Goal: Task Accomplishment & Management: Use online tool/utility

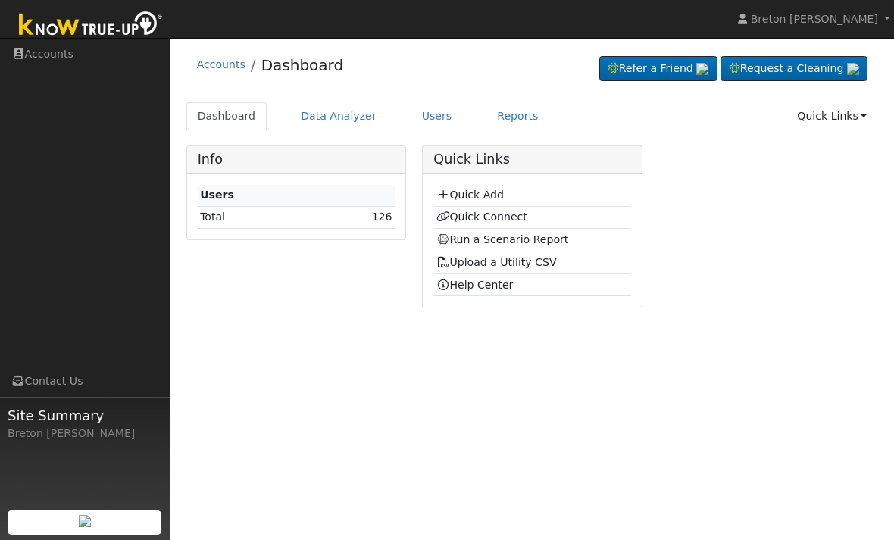
click at [502, 195] on link "Quick Add" at bounding box center [469, 195] width 67 height 12
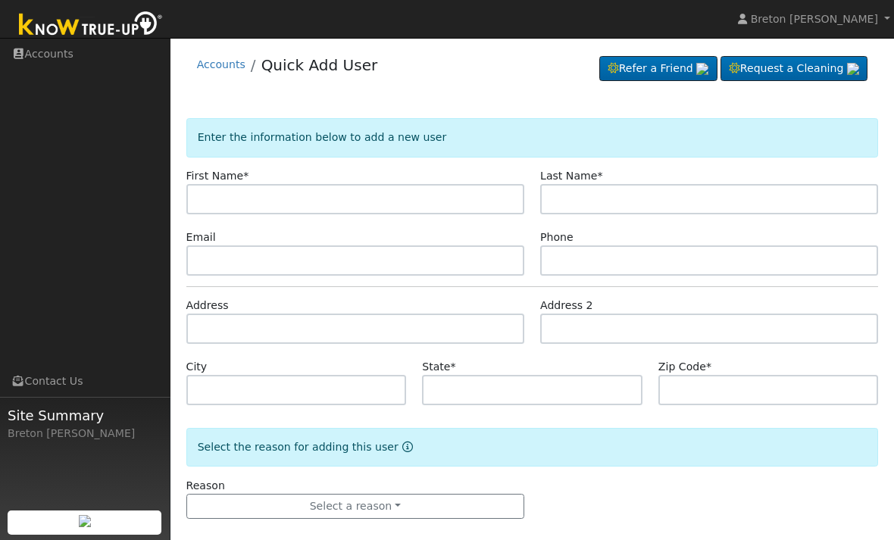
click at [310, 201] on input "text" at bounding box center [355, 199] width 338 height 30
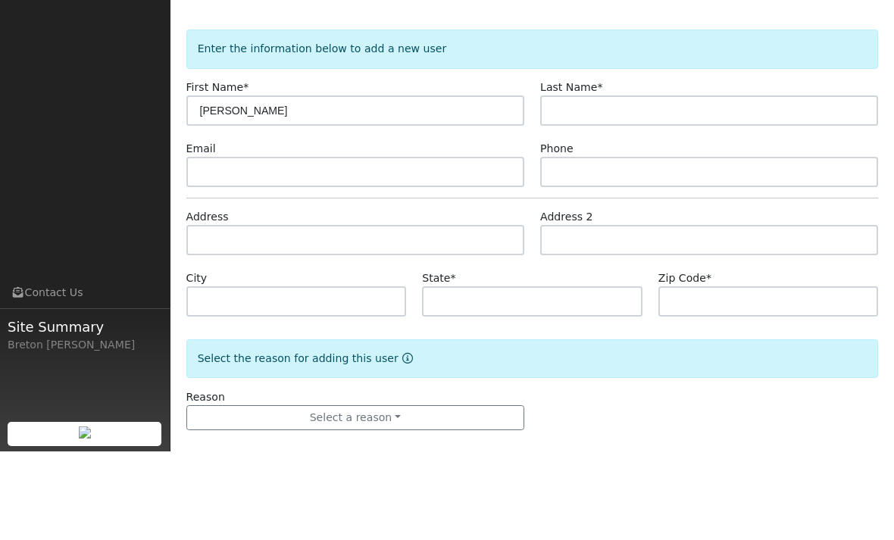
type input "Sukhvir"
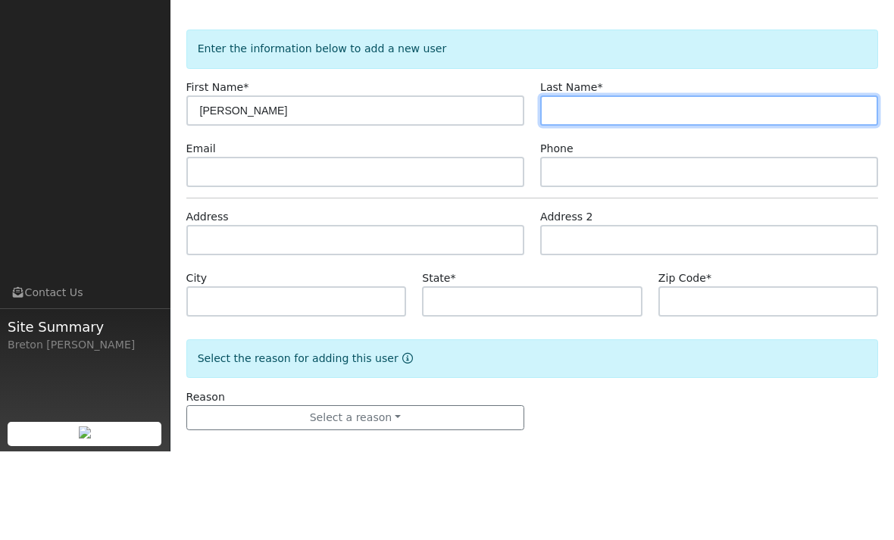
click at [588, 184] on input "text" at bounding box center [709, 199] width 338 height 30
type input "Brar"
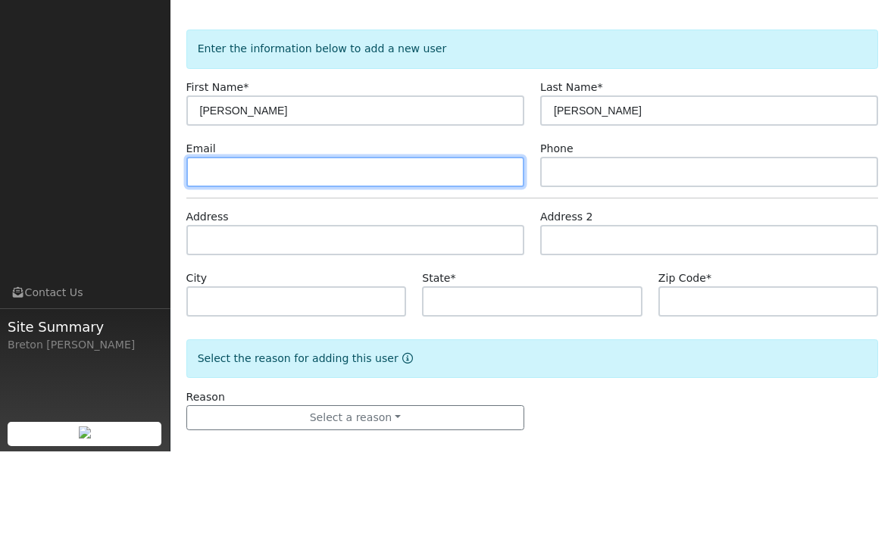
click at [420, 245] on input "text" at bounding box center [355, 260] width 338 height 30
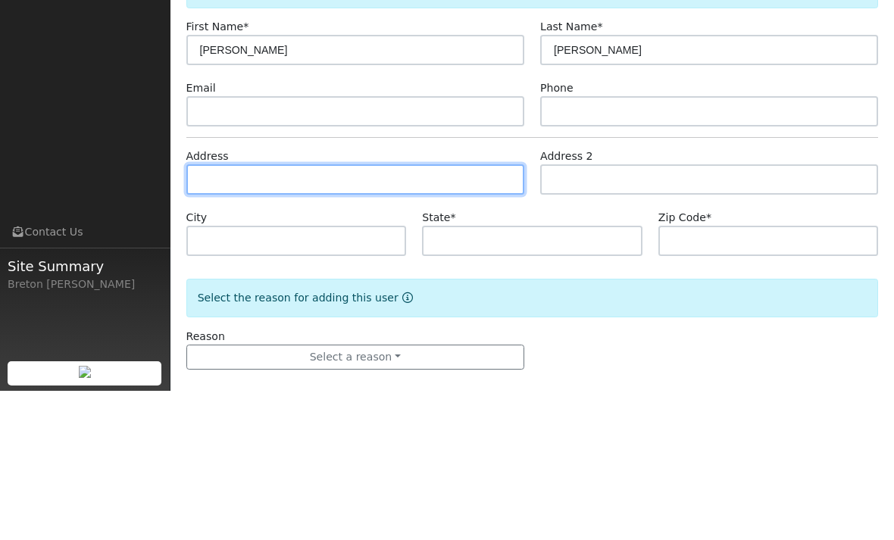
click at [347, 314] on input "text" at bounding box center [355, 329] width 338 height 30
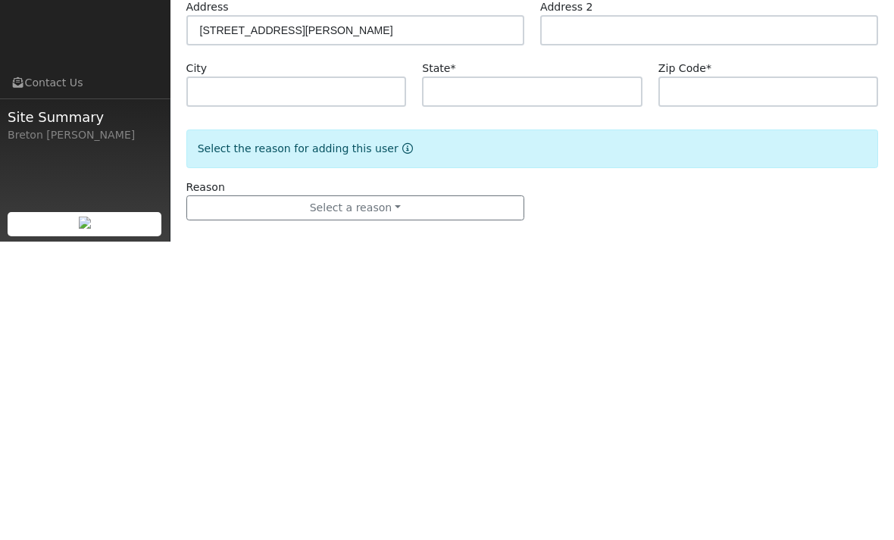
scroll to position [17, 0]
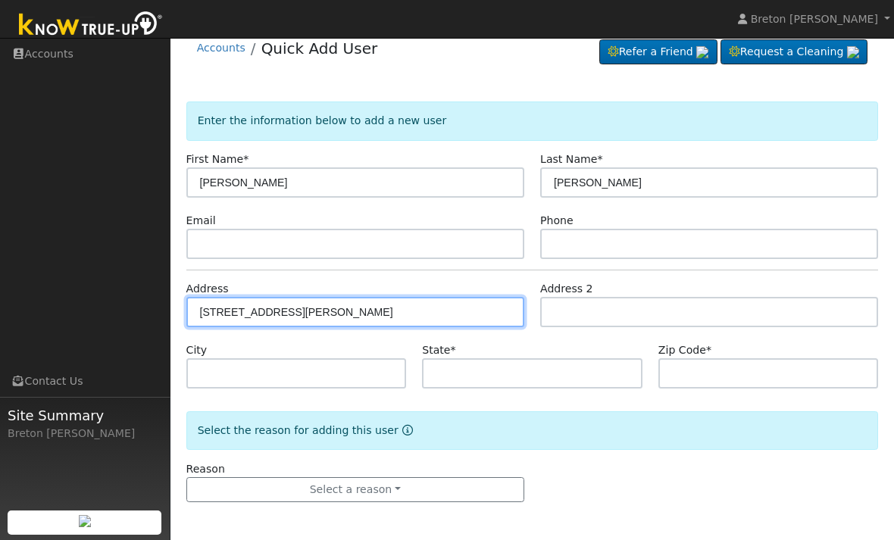
type input "1030 Stephanie Street"
type input "Selma"
type input "CA"
type input "93662"
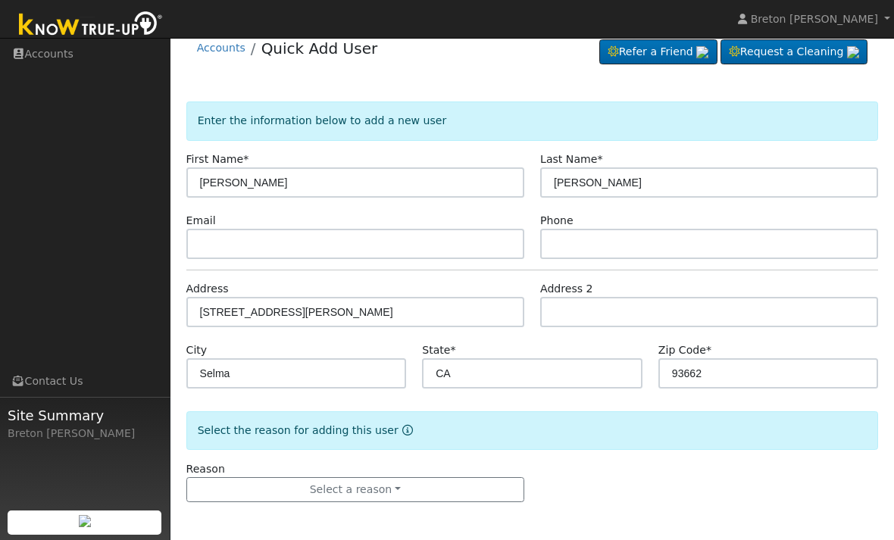
click at [338, 501] on button "Select a reason" at bounding box center [355, 490] width 338 height 26
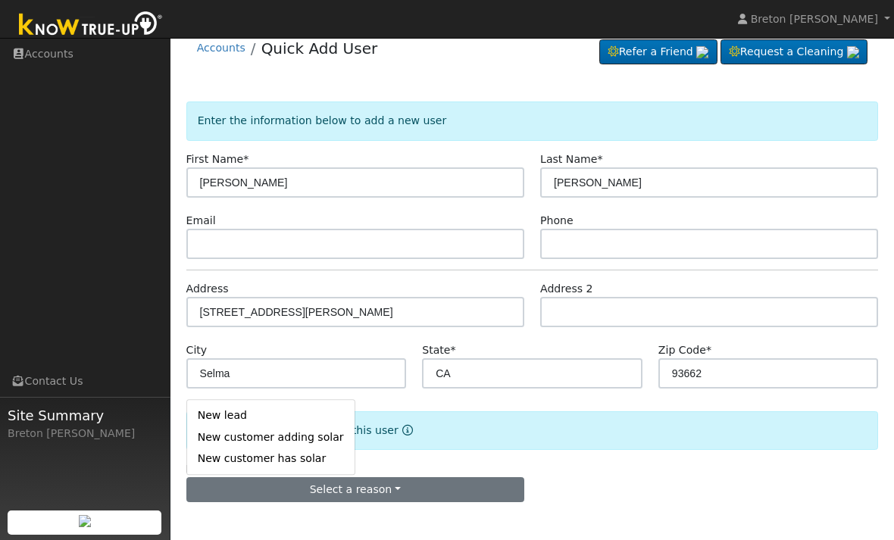
click at [282, 405] on link "New lead" at bounding box center [270, 415] width 167 height 21
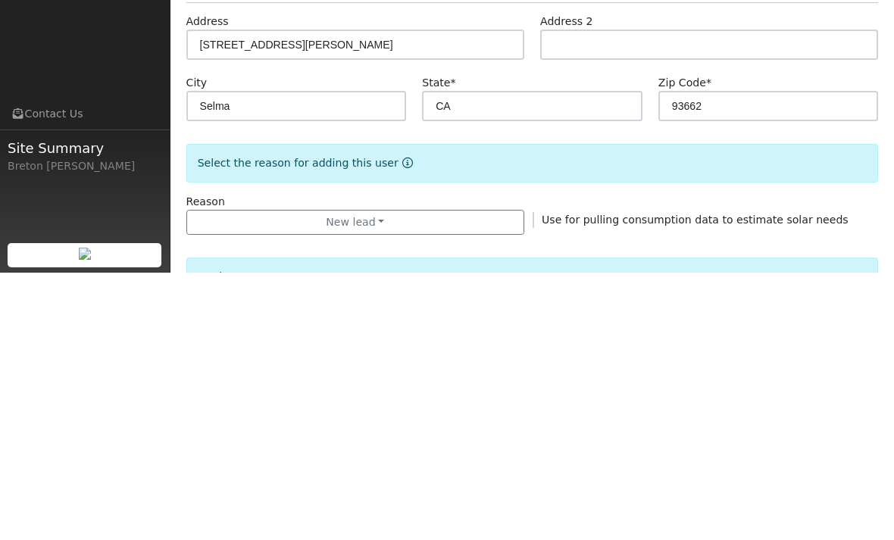
scroll to position [390, 0]
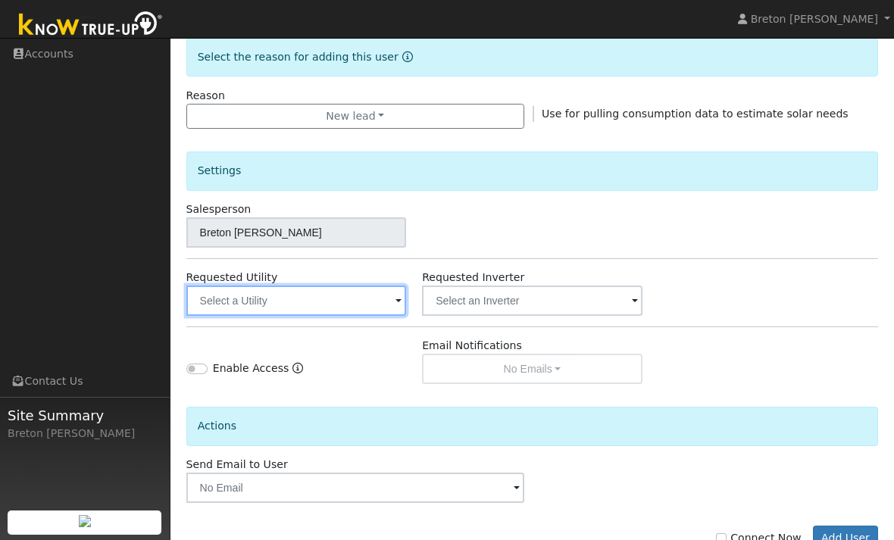
click at [344, 302] on input "text" at bounding box center [296, 301] width 220 height 30
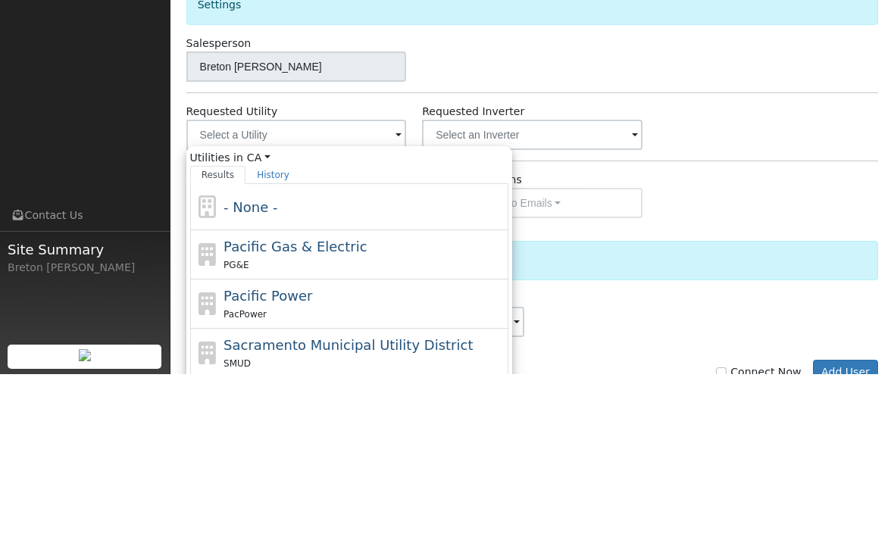
click at [314, 405] on span "Pacific Gas & Electric" at bounding box center [294, 413] width 143 height 16
type input "Pacific Gas & Electric"
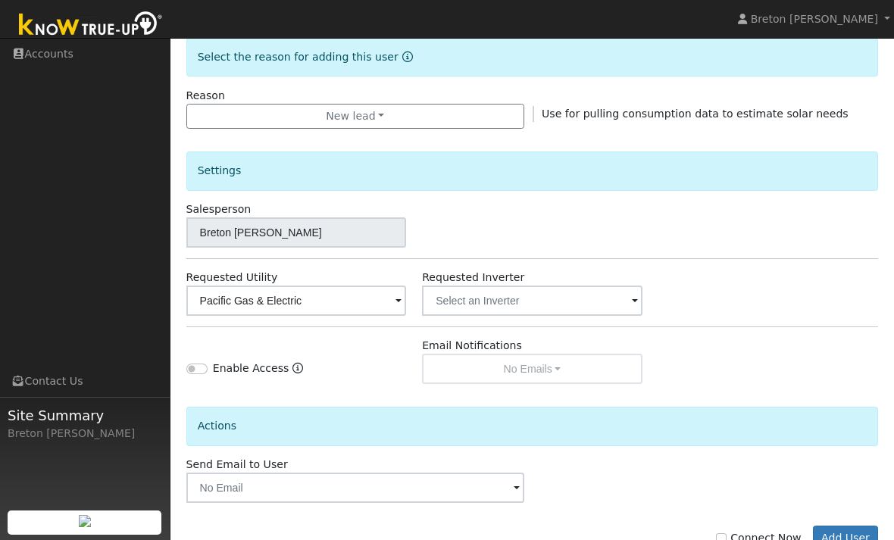
click at [855, 539] on button "Add User" at bounding box center [846, 539] width 66 height 26
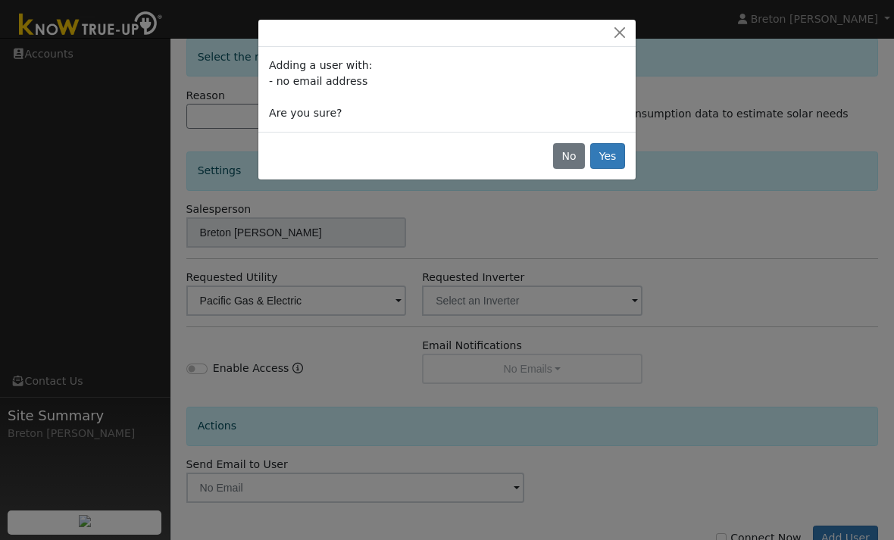
click at [618, 155] on button "Yes" at bounding box center [607, 156] width 35 height 26
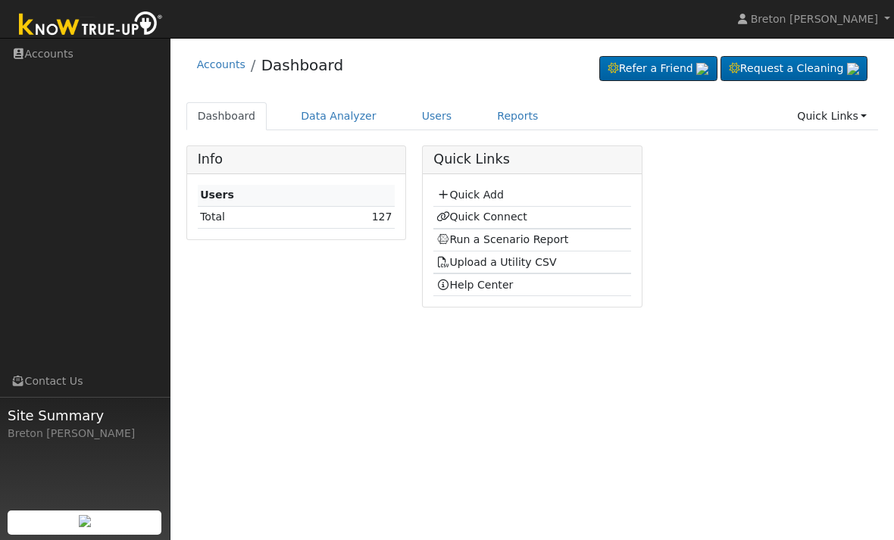
click at [513, 217] on link "Quick Connect" at bounding box center [481, 217] width 91 height 12
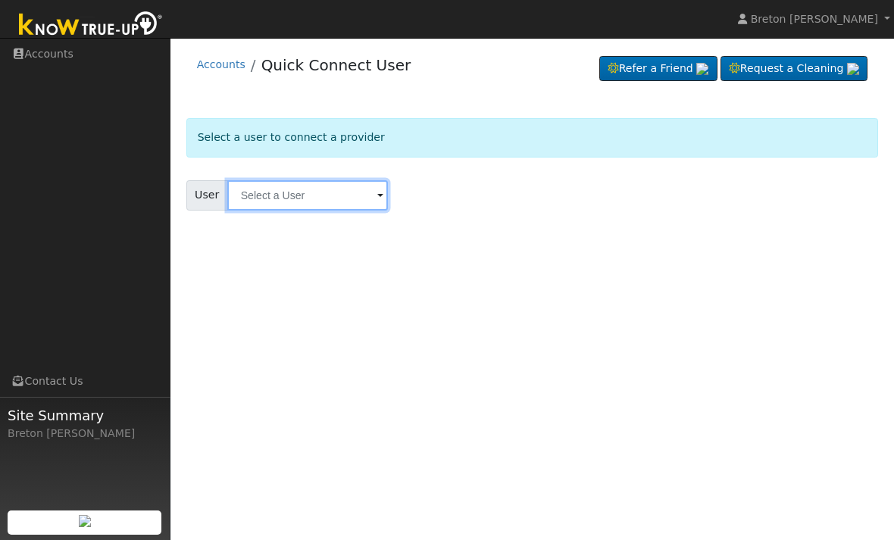
click at [293, 198] on input "text" at bounding box center [307, 195] width 161 height 30
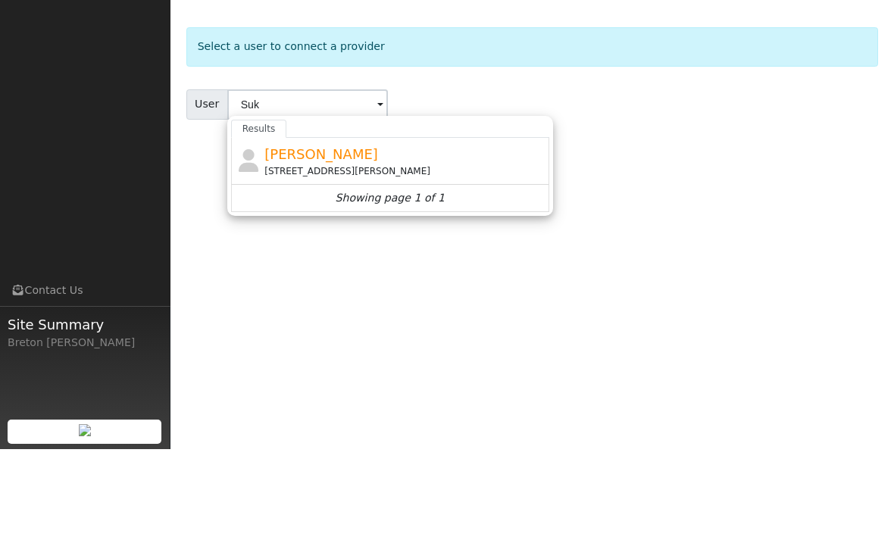
click at [342, 255] on div "1030 Stephanie Street, Selma, CA 93662" at bounding box center [404, 262] width 281 height 14
type input "Sukhvir Brar"
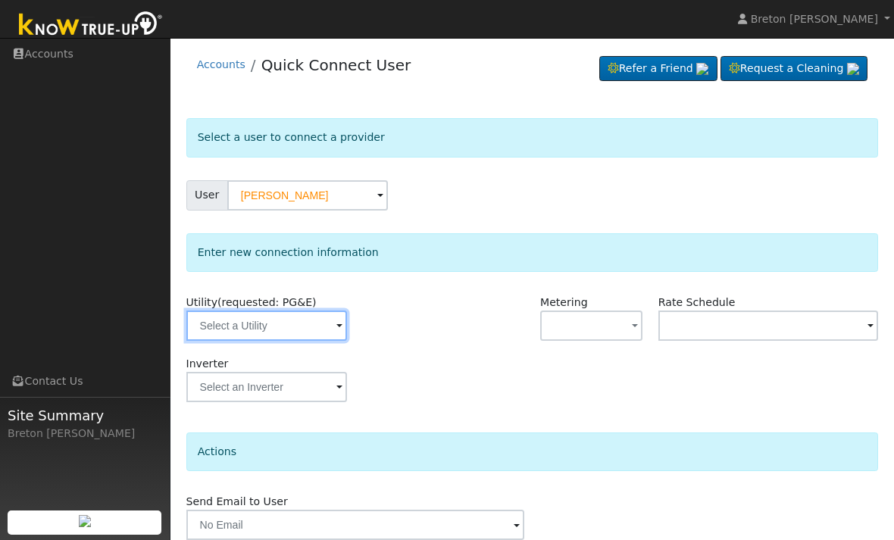
click at [273, 332] on input "text" at bounding box center [266, 326] width 161 height 30
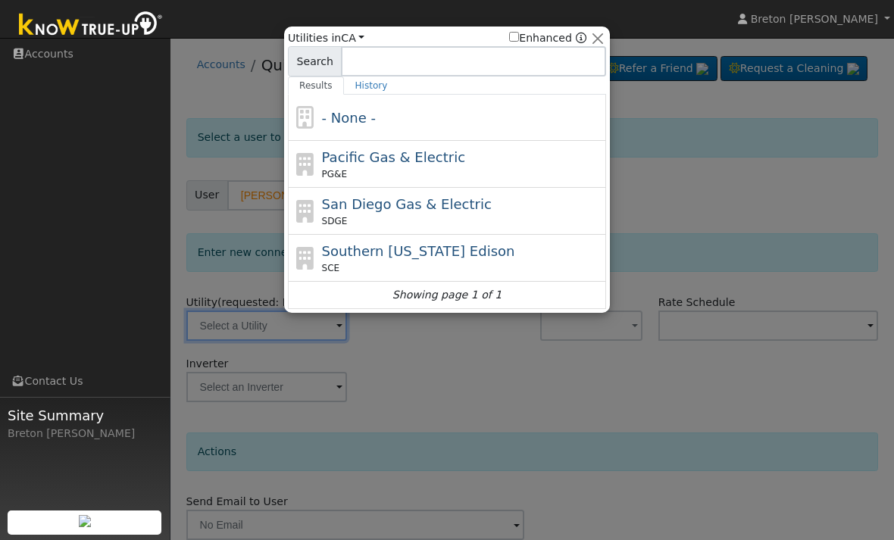
click at [385, 156] on span "Pacific Gas & Electric" at bounding box center [393, 157] width 143 height 16
type input "PG&E"
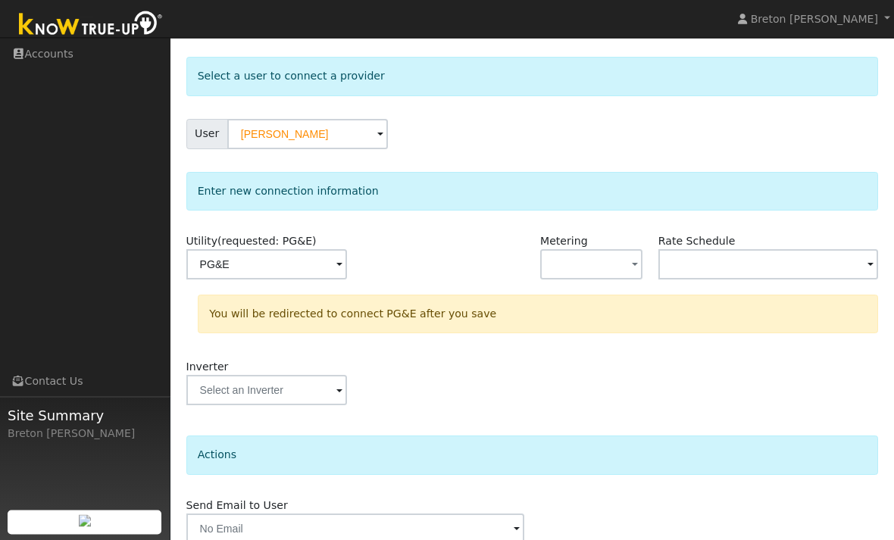
scroll to position [79, 0]
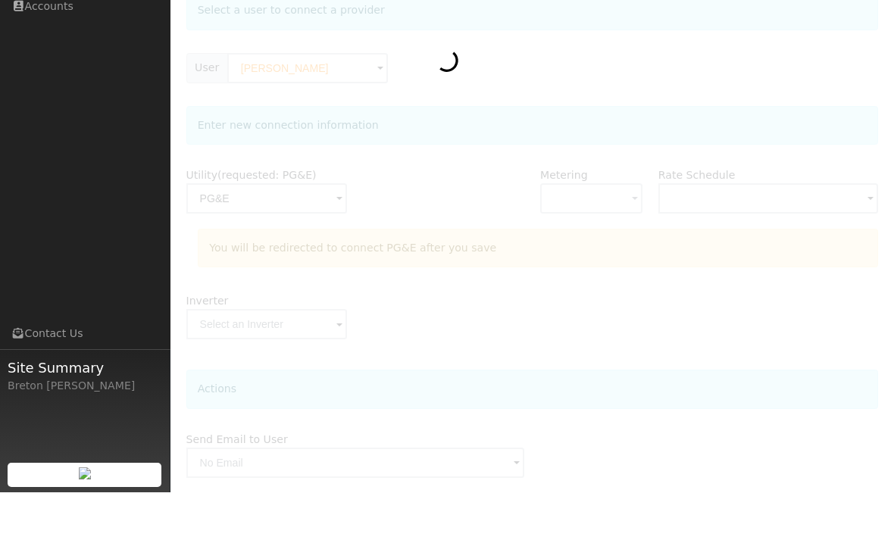
scroll to position [127, 0]
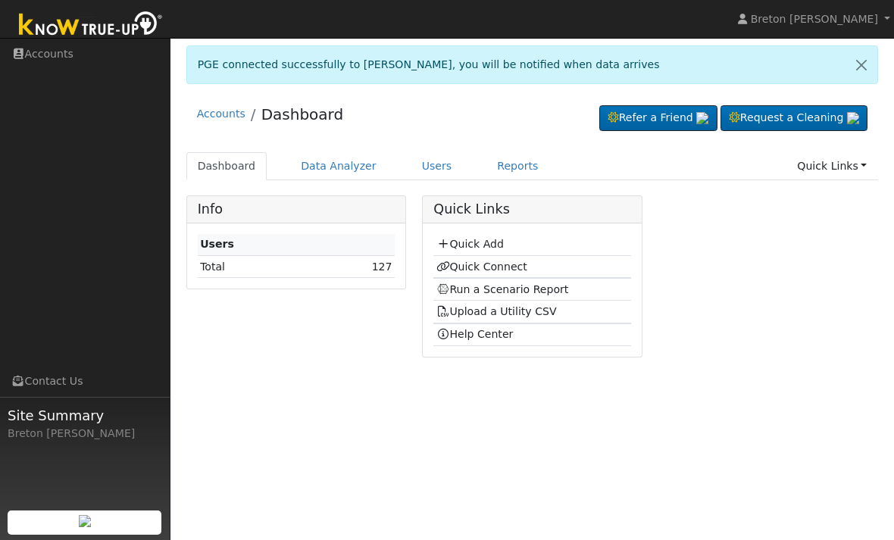
click at [512, 289] on link "Run a Scenario Report" at bounding box center [502, 289] width 133 height 12
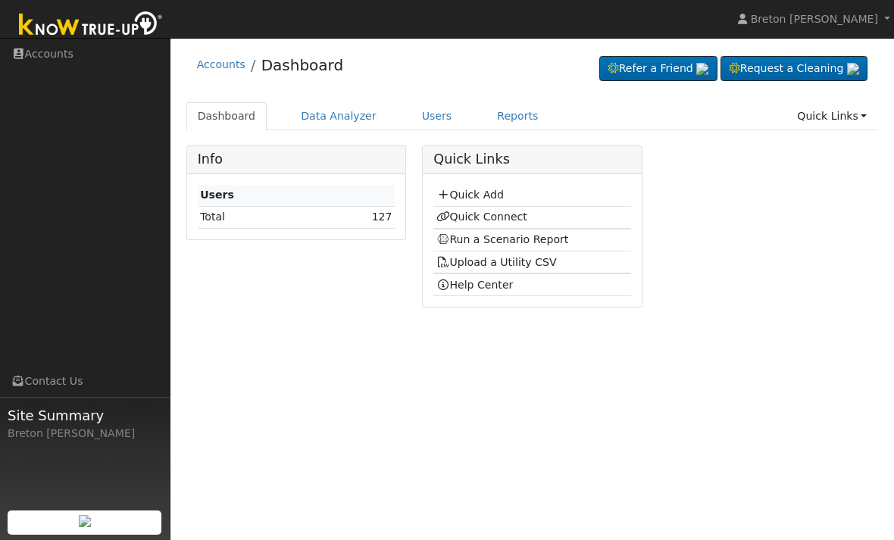
click at [538, 242] on link "Run a Scenario Report" at bounding box center [502, 239] width 133 height 12
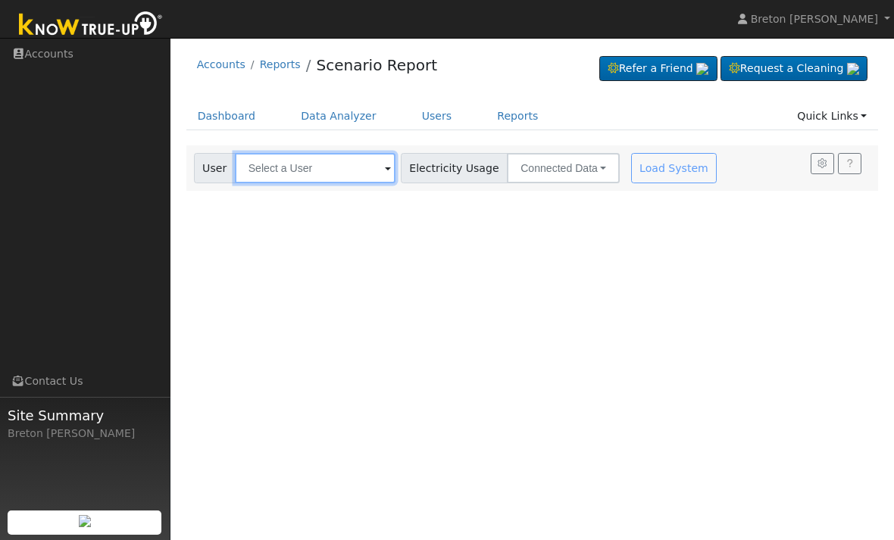
click at [298, 167] on input "text" at bounding box center [315, 168] width 161 height 30
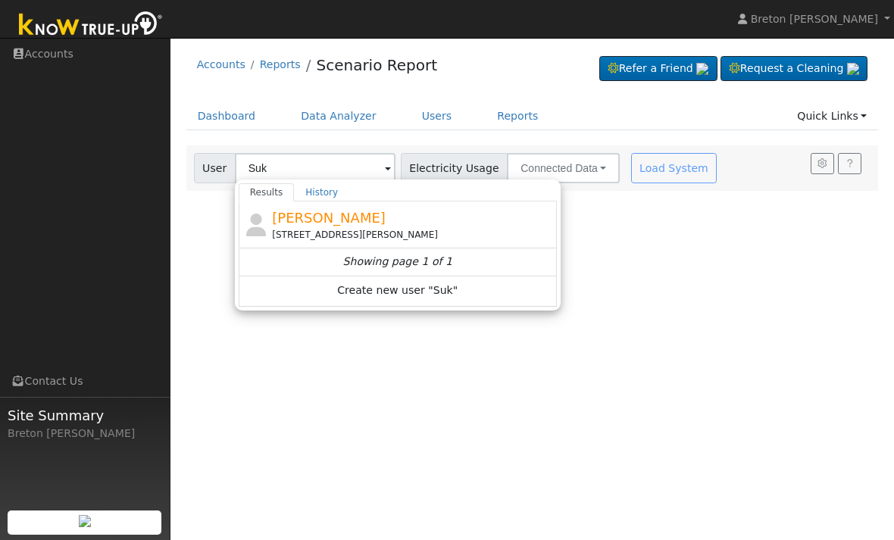
click at [342, 213] on span "[PERSON_NAME]" at bounding box center [329, 218] width 114 height 16
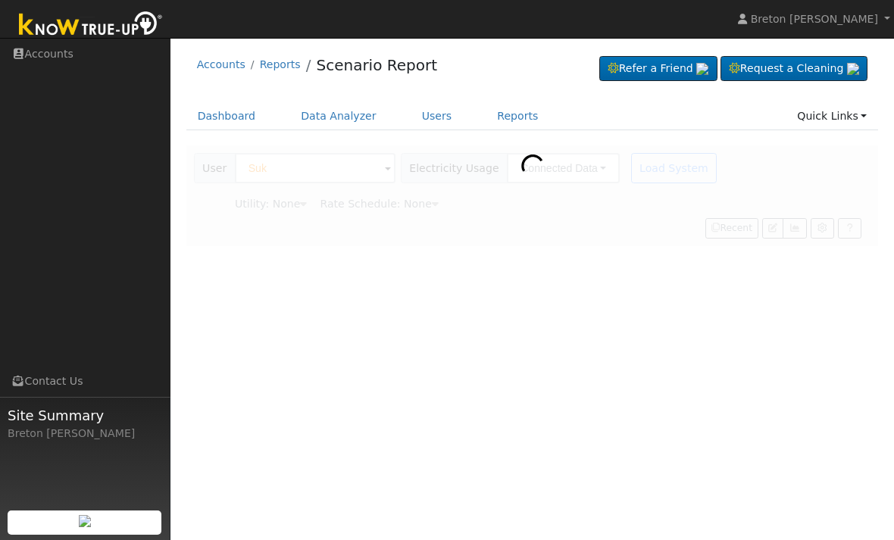
type input "[PERSON_NAME]"
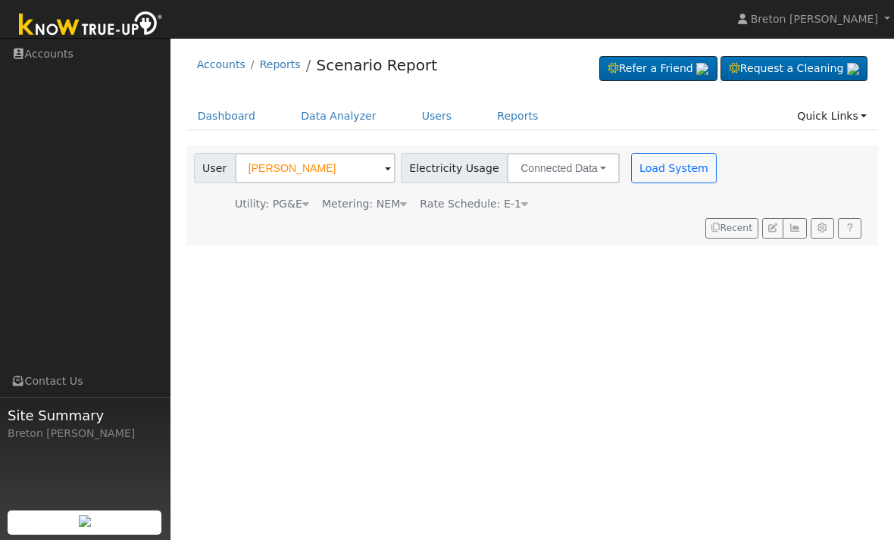
click at [631, 178] on button "Load System" at bounding box center [674, 168] width 86 height 30
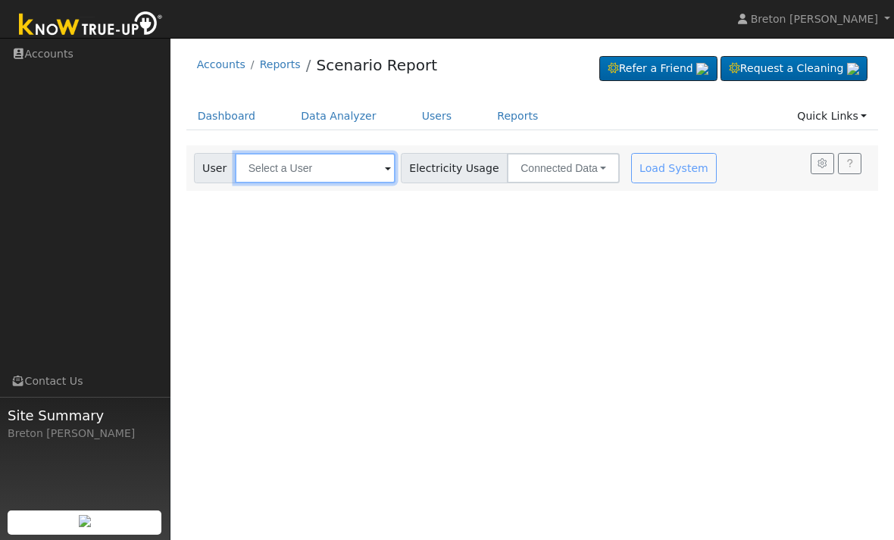
click at [284, 165] on input "text" at bounding box center [315, 168] width 161 height 30
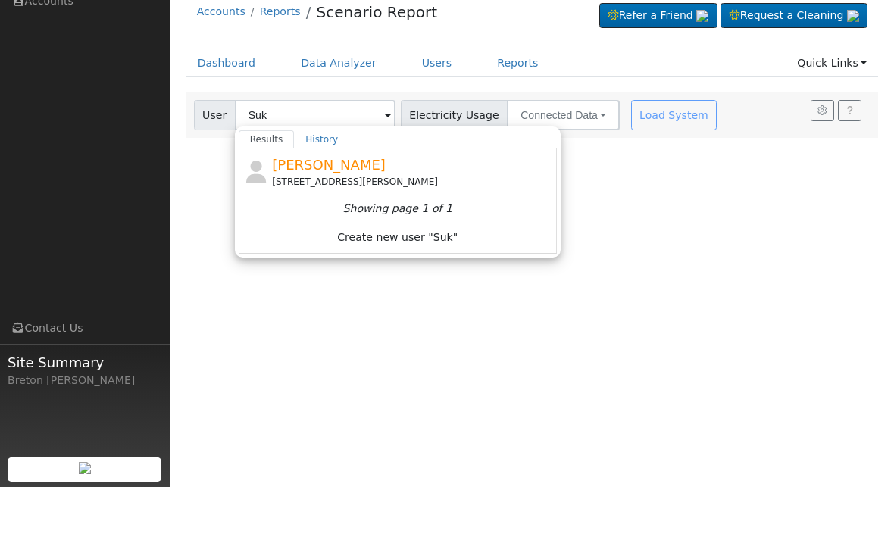
click at [305, 210] on span "[PERSON_NAME]" at bounding box center [329, 218] width 114 height 16
type input "[PERSON_NAME]"
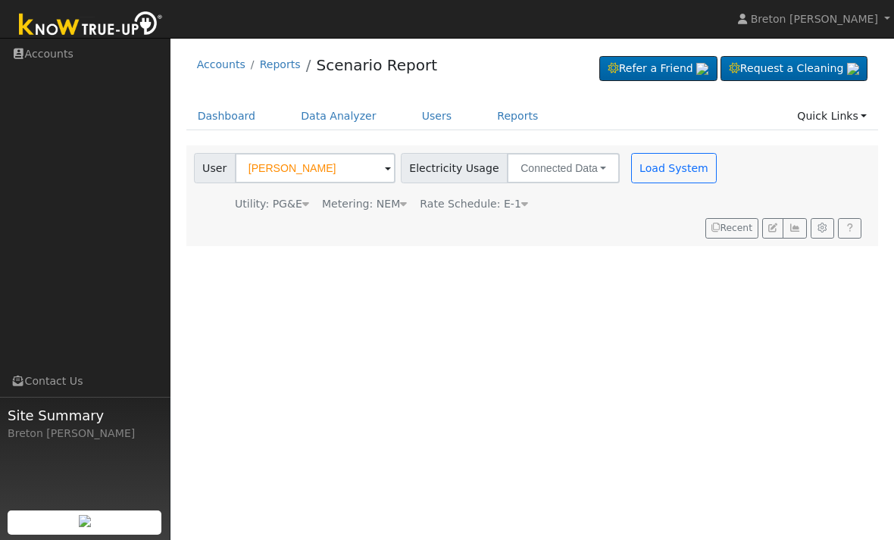
click at [632, 173] on button "Load System" at bounding box center [674, 168] width 86 height 30
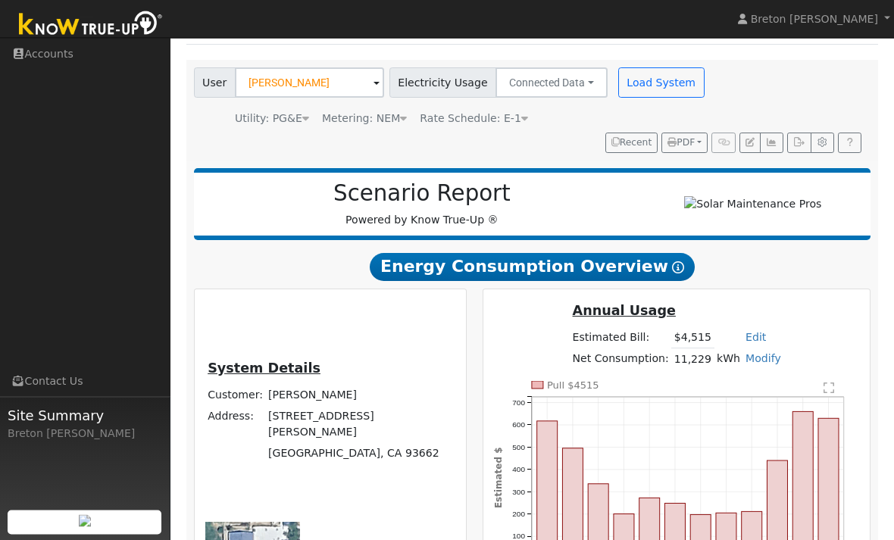
scroll to position [83, 0]
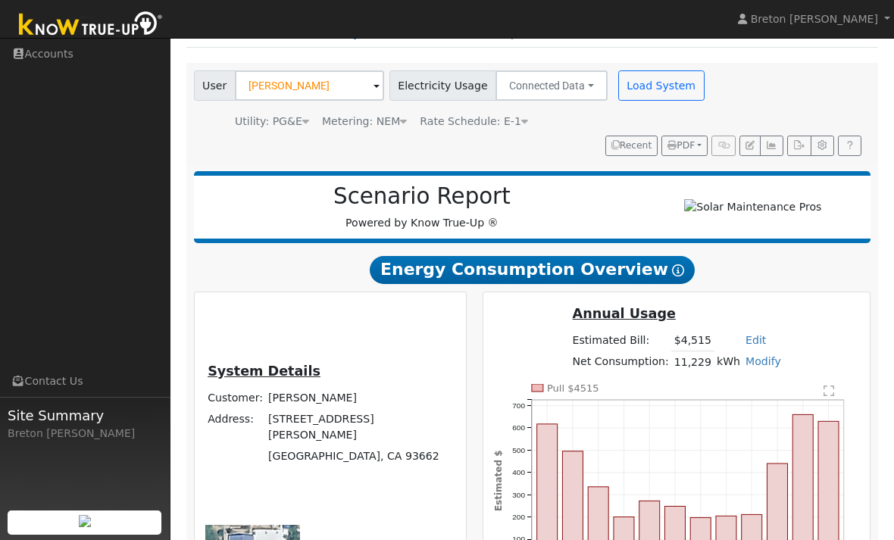
click at [771, 149] on icon "button" at bounding box center [771, 145] width 11 height 9
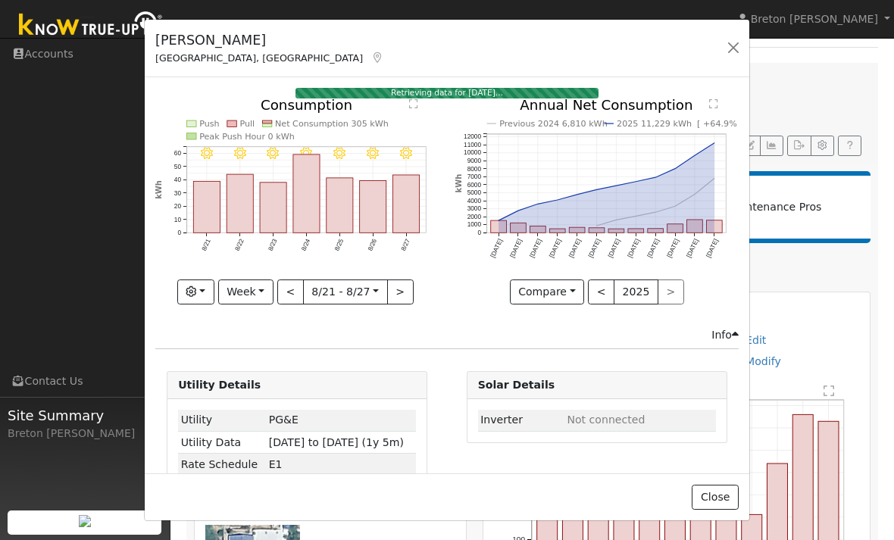
click at [738, 40] on button "button" at bounding box center [733, 47] width 21 height 21
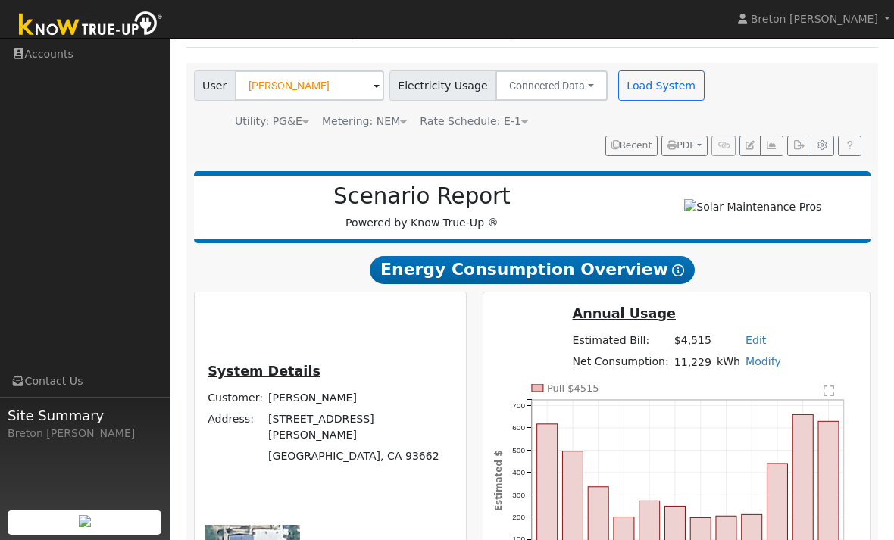
click at [636, 85] on button "Load System" at bounding box center [661, 85] width 86 height 30
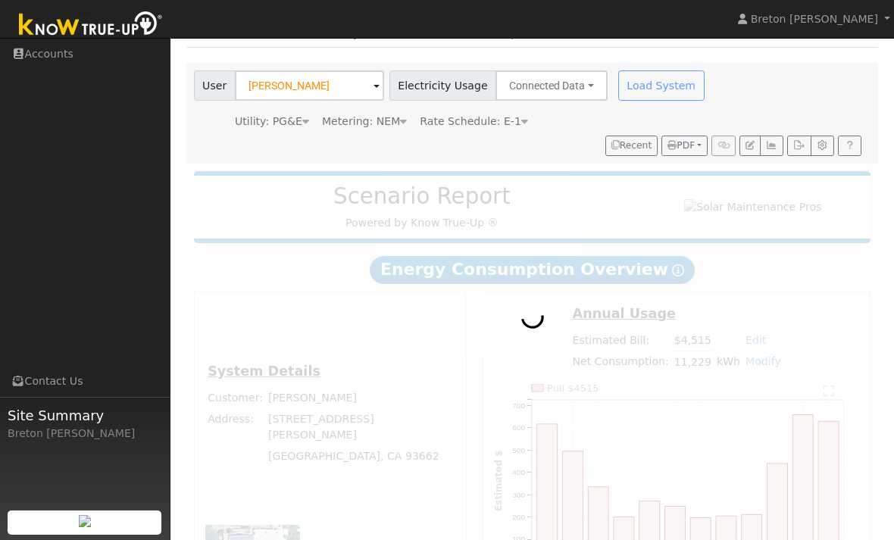
scroll to position [0, 0]
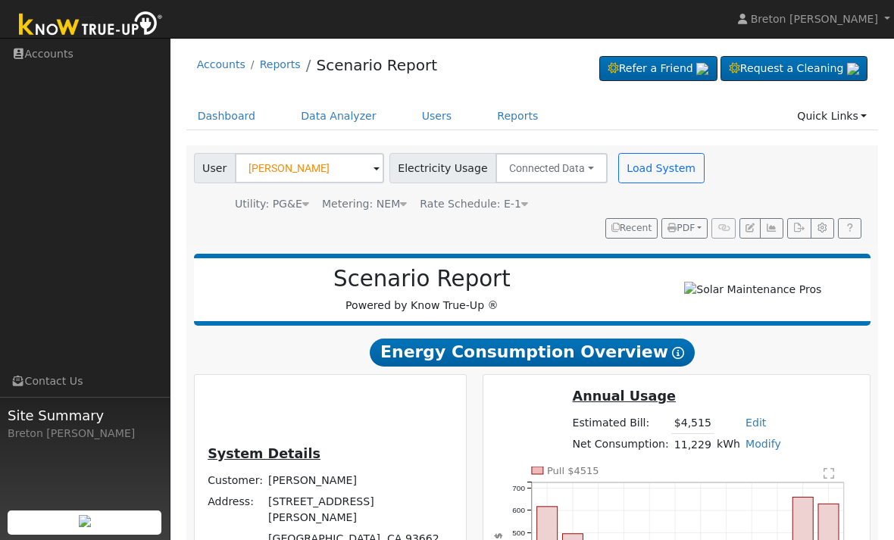
click at [777, 230] on icon "button" at bounding box center [771, 227] width 11 height 9
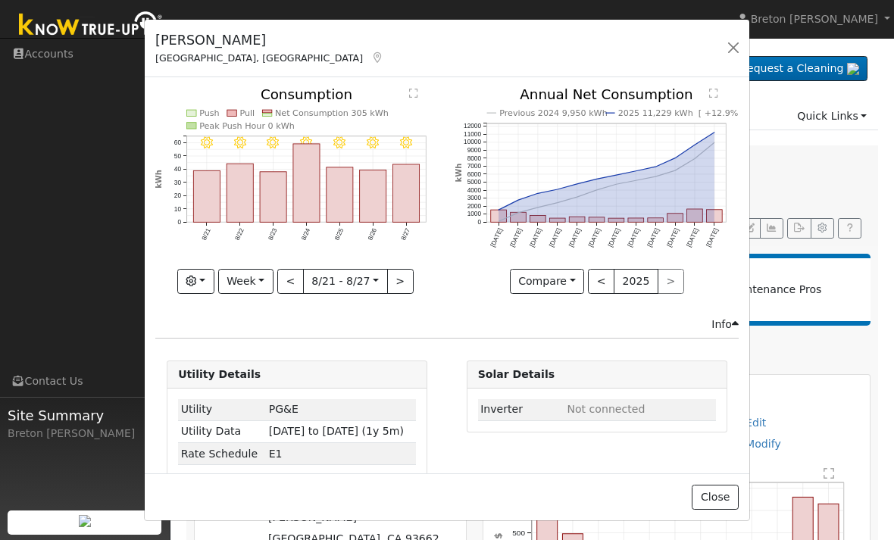
click at [261, 283] on button "Week" at bounding box center [245, 282] width 55 height 26
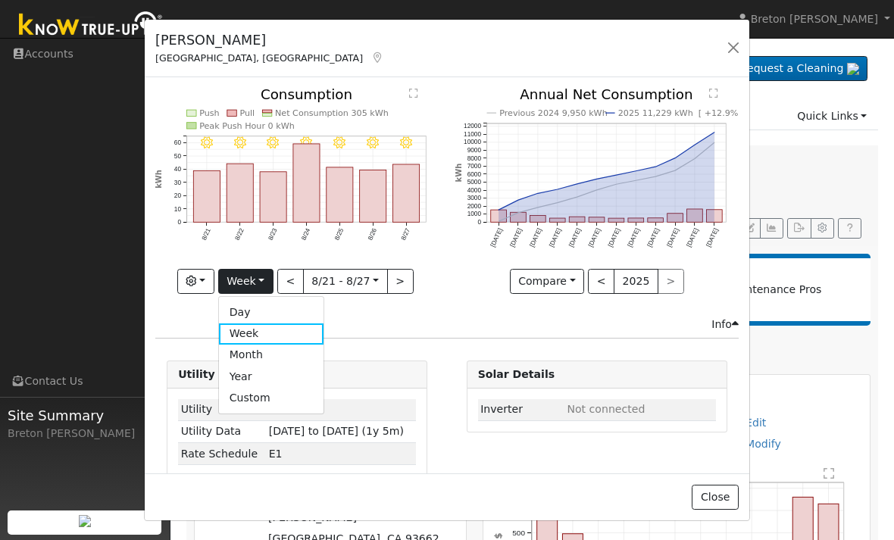
click at [263, 375] on link "Year" at bounding box center [271, 376] width 105 height 21
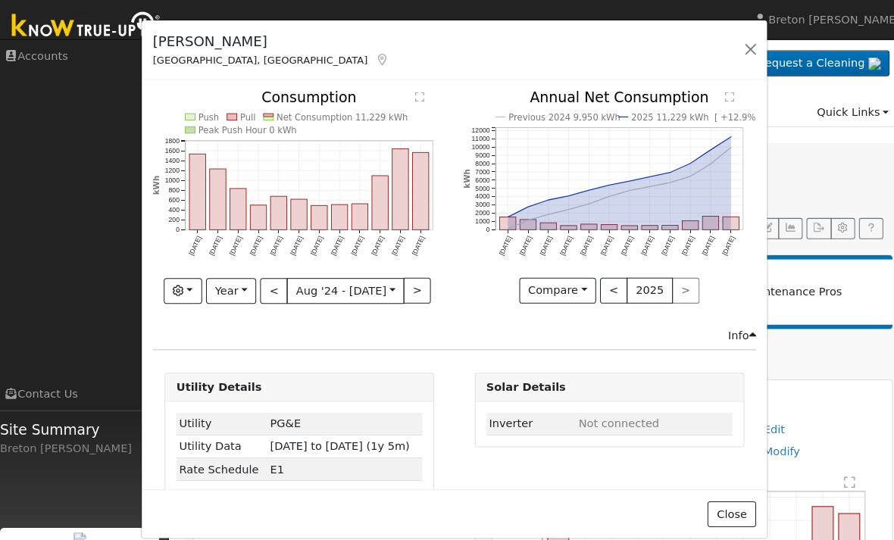
scroll to position [16, 0]
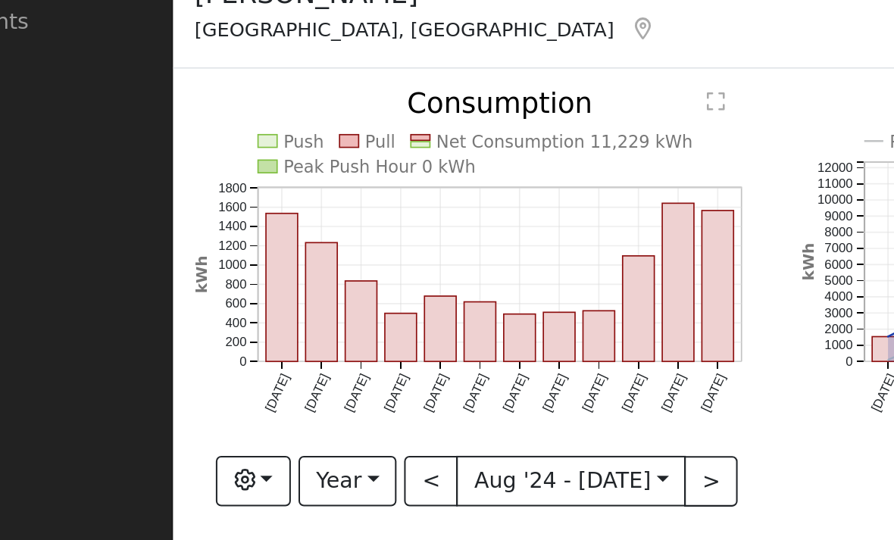
click at [259, 269] on button "<" at bounding box center [272, 282] width 27 height 26
type input "[DATE]"
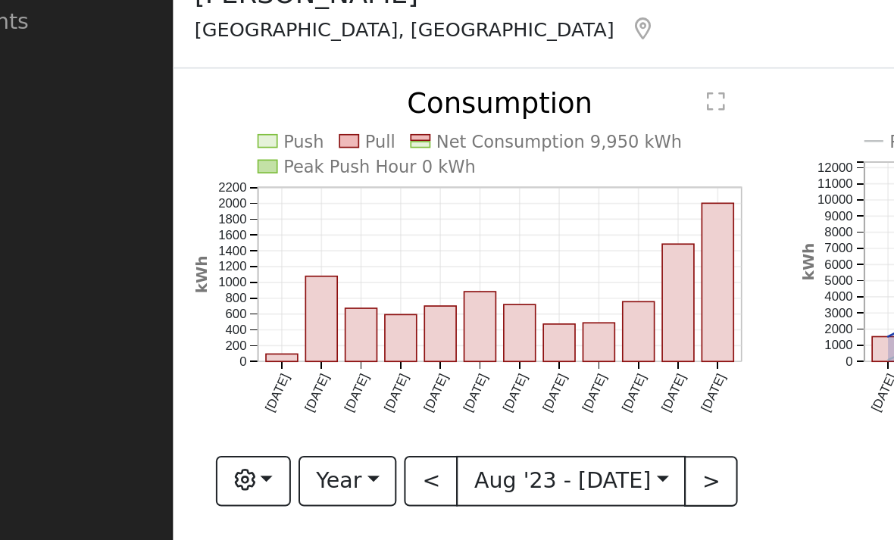
scroll to position [0, 0]
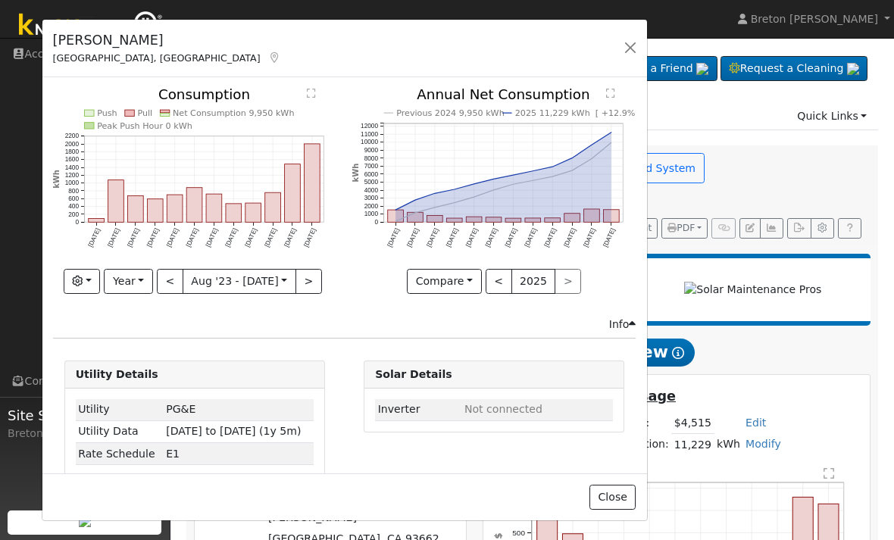
click at [620, 48] on button "button" at bounding box center [630, 47] width 21 height 21
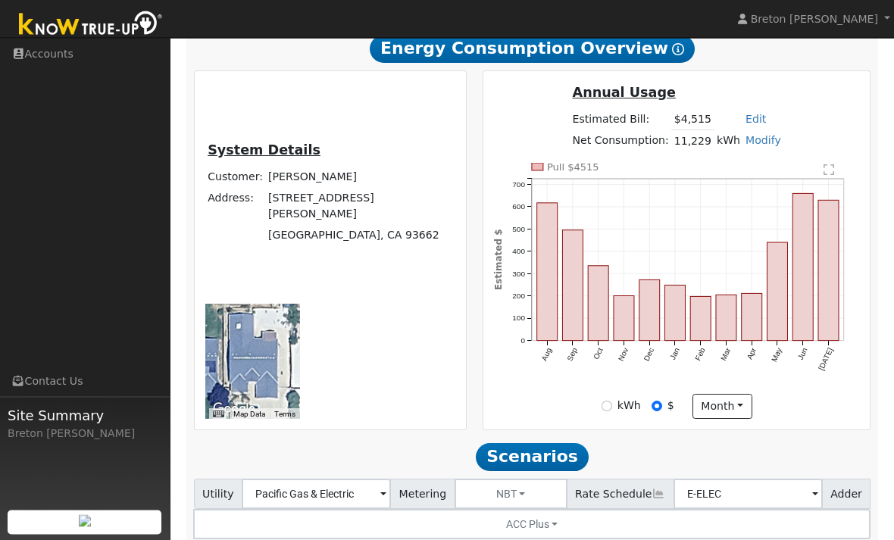
scroll to position [334, 0]
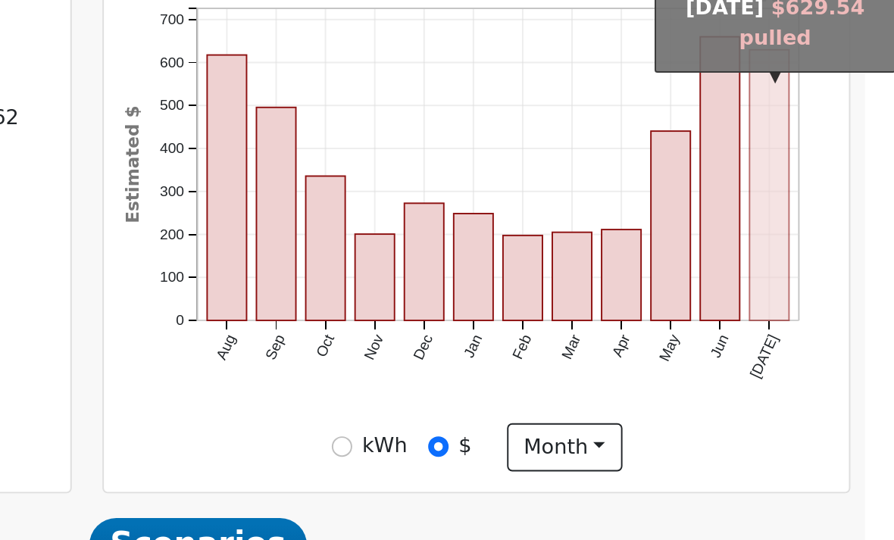
click at [819, 170] on rect "onclick=""" at bounding box center [829, 240] width 20 height 141
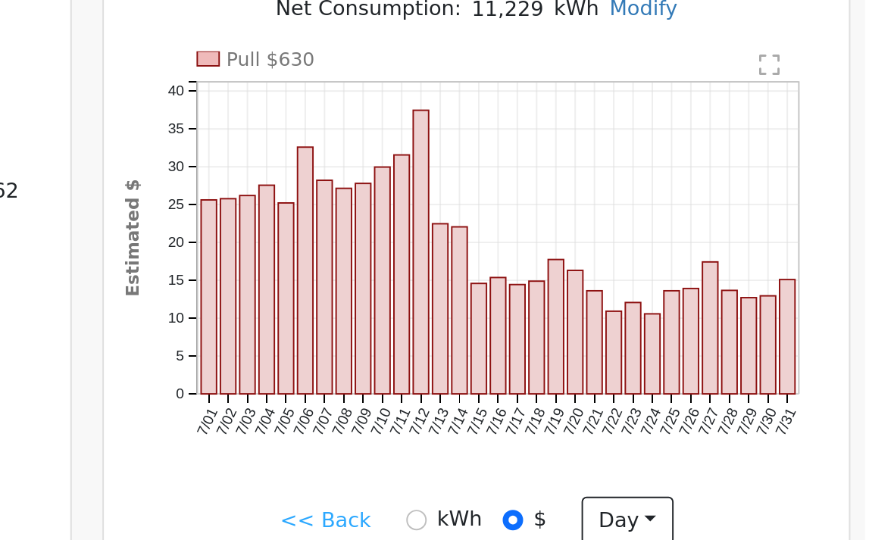
click at [575, 368] on link "<< Back" at bounding box center [598, 376] width 47 height 16
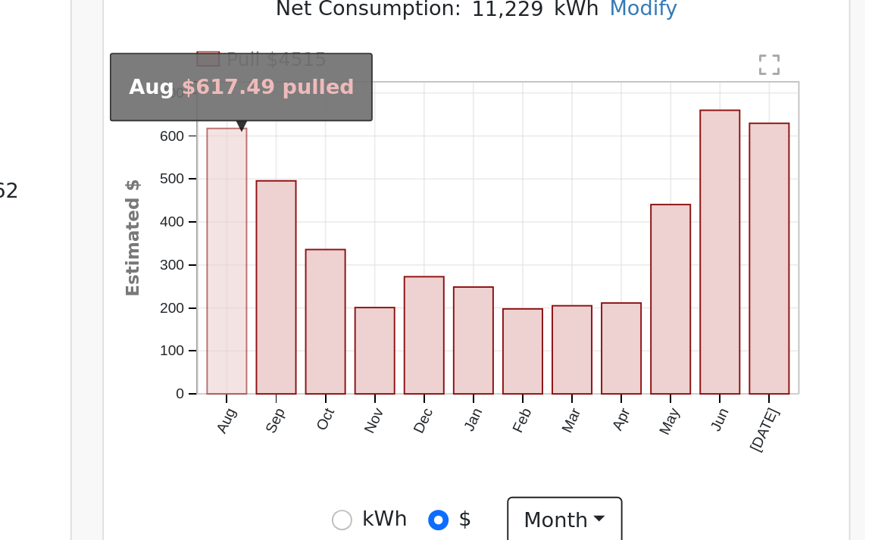
click at [537, 172] on rect "onclick=""" at bounding box center [547, 241] width 20 height 138
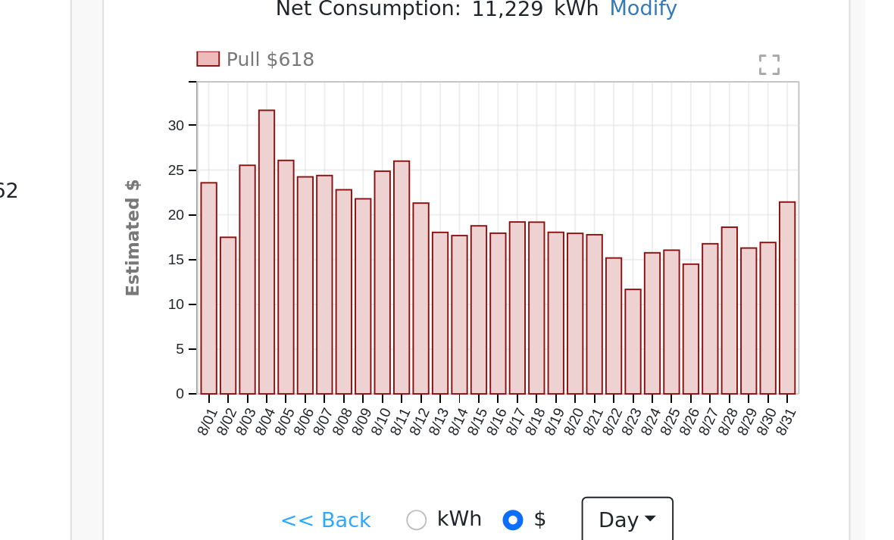
click at [575, 368] on link "<< Back" at bounding box center [598, 376] width 47 height 16
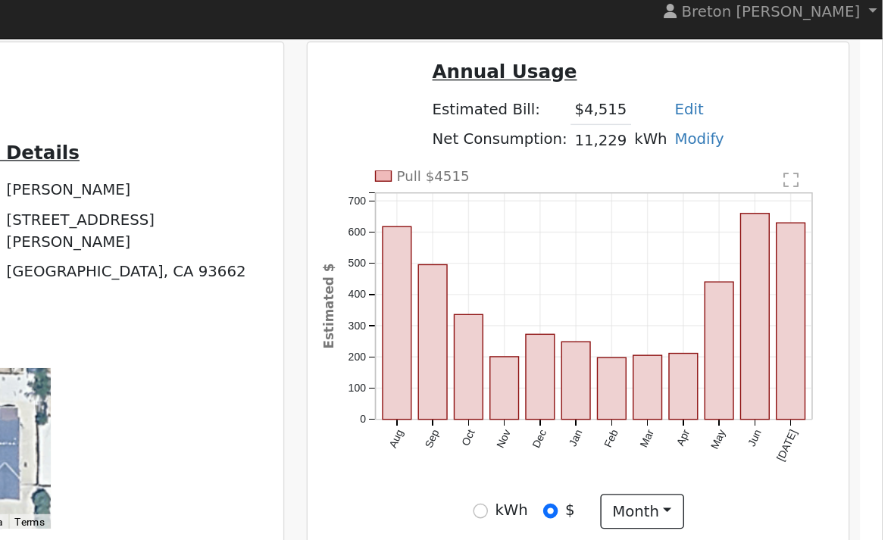
scroll to position [327, 0]
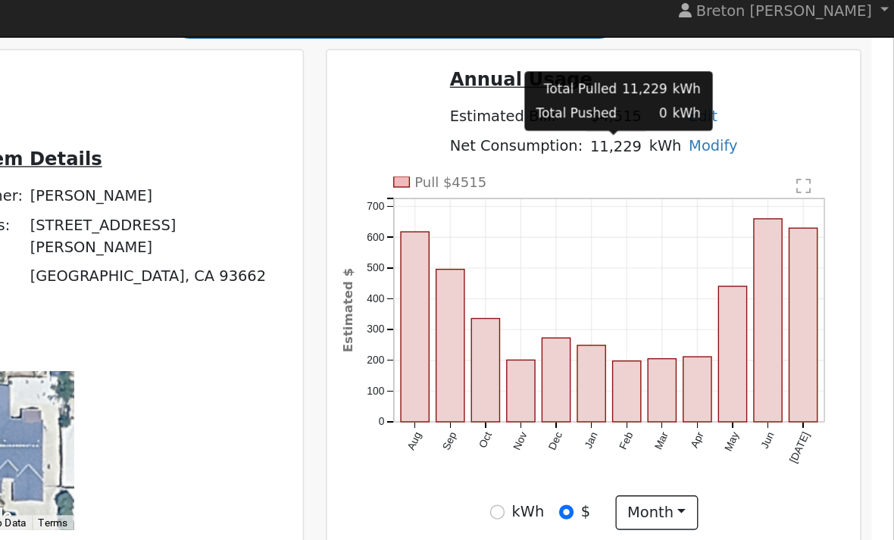
click at [671, 109] on td "11,229" at bounding box center [692, 118] width 42 height 22
click at [221, 115] on div "System Details Customer: [PERSON_NAME] Address: [STREET_ADDRESS][PERSON_NAME] T…" at bounding box center [330, 227] width 289 height 361
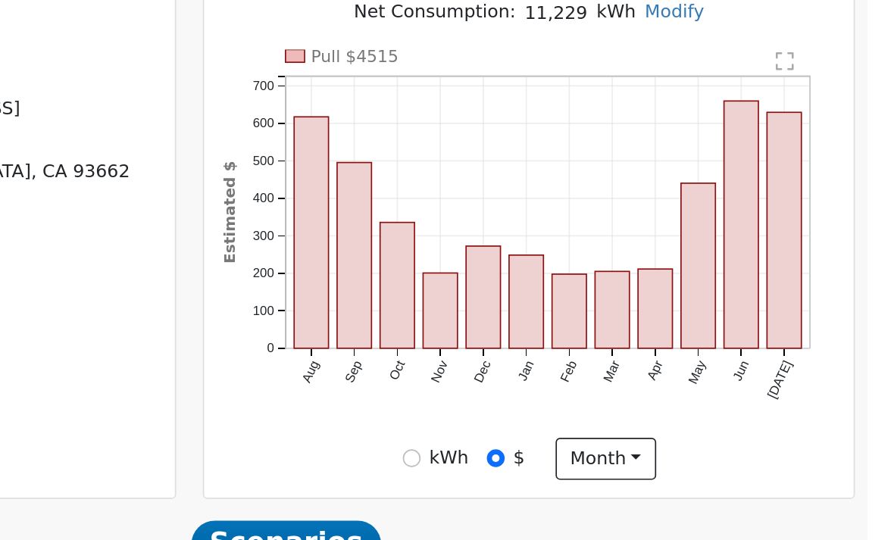
scroll to position [248, 0]
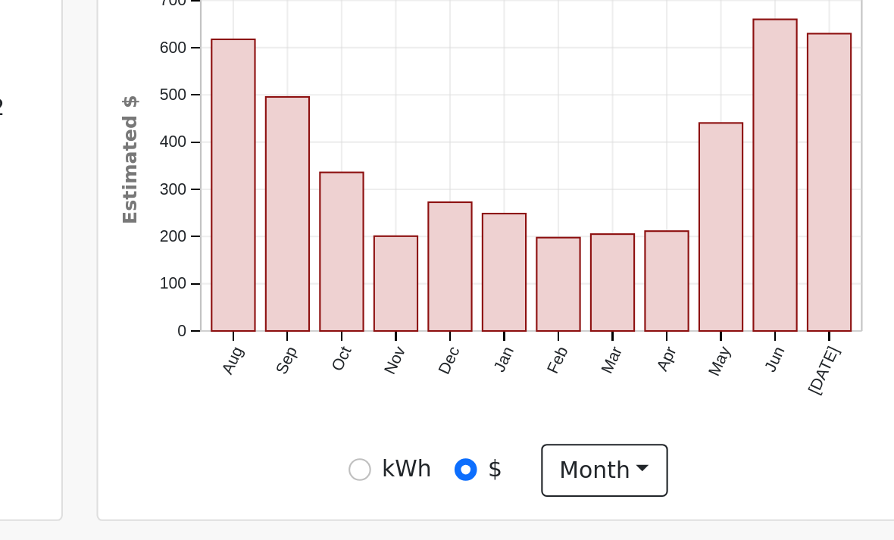
click at [614, 352] on rect "onclick=""" at bounding box center [624, 374] width 20 height 45
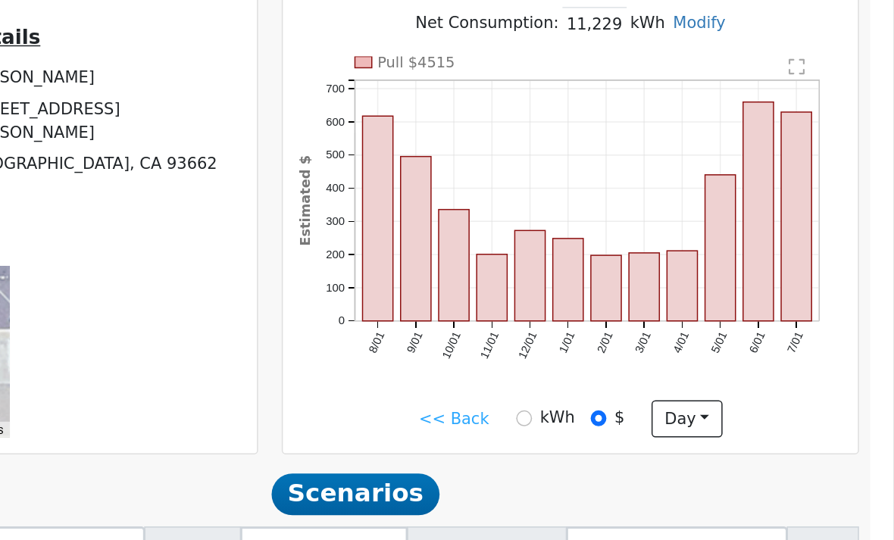
scroll to position [285, 0]
click at [731, 413] on button "day" at bounding box center [754, 426] width 47 height 26
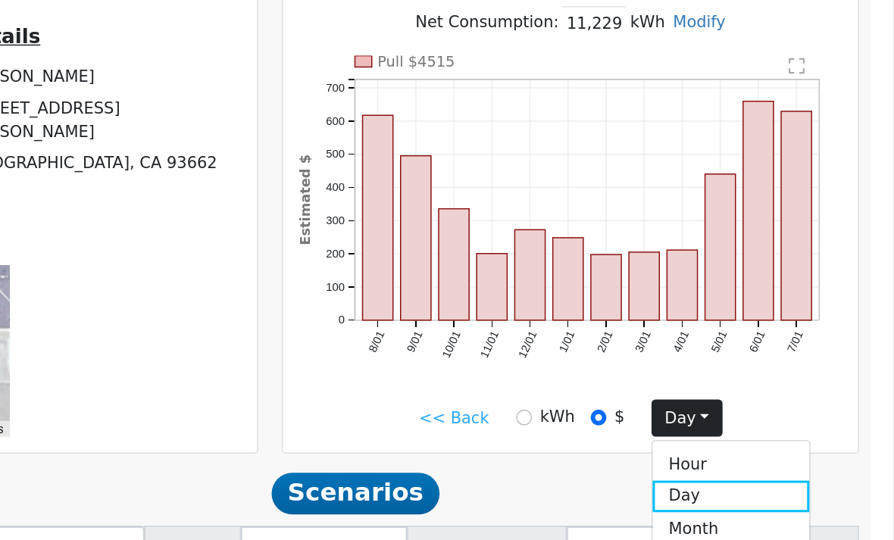
click at [732, 489] on link "Month" at bounding box center [784, 499] width 105 height 21
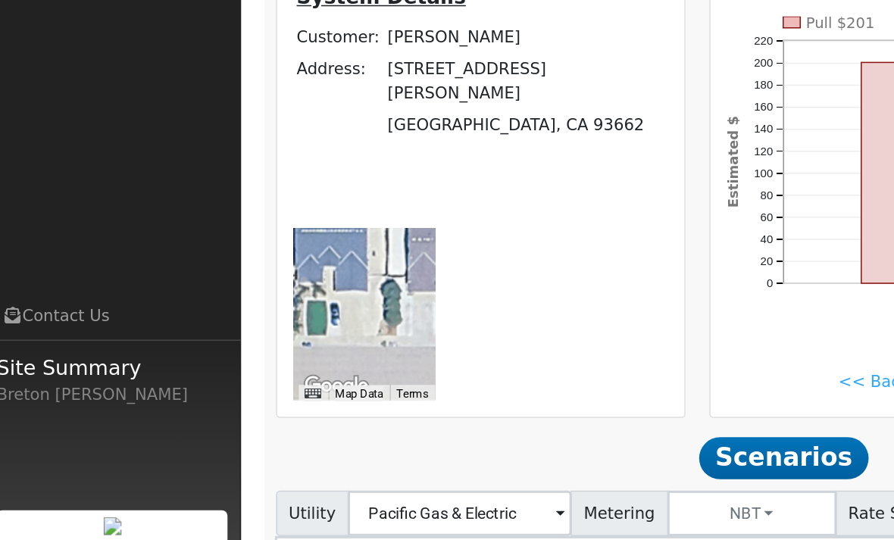
scroll to position [456, 0]
